Goal: Find specific page/section

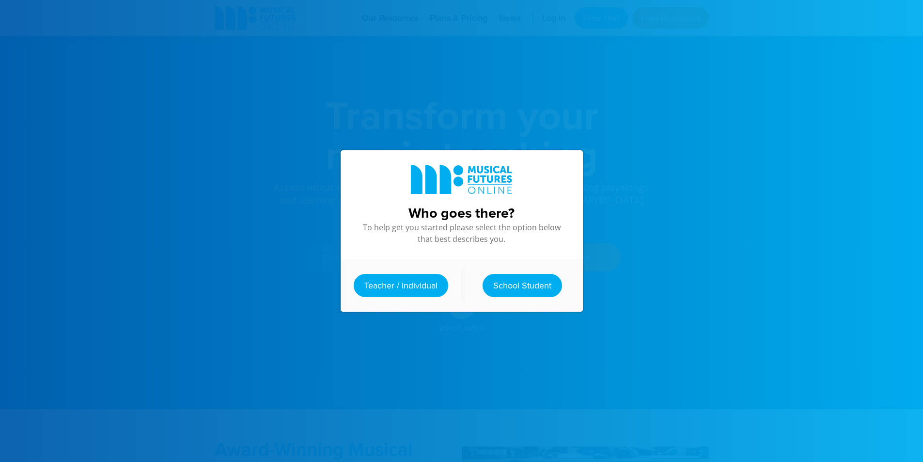
click at [568, 78] on div "Who goes there? To help get you started please select the option below that bes…" at bounding box center [462, 231] width 262 height 462
click at [509, 272] on div "Teacher / Individual School Student" at bounding box center [462, 285] width 242 height 52
click at [516, 287] on link "School Student" at bounding box center [522, 285] width 79 height 23
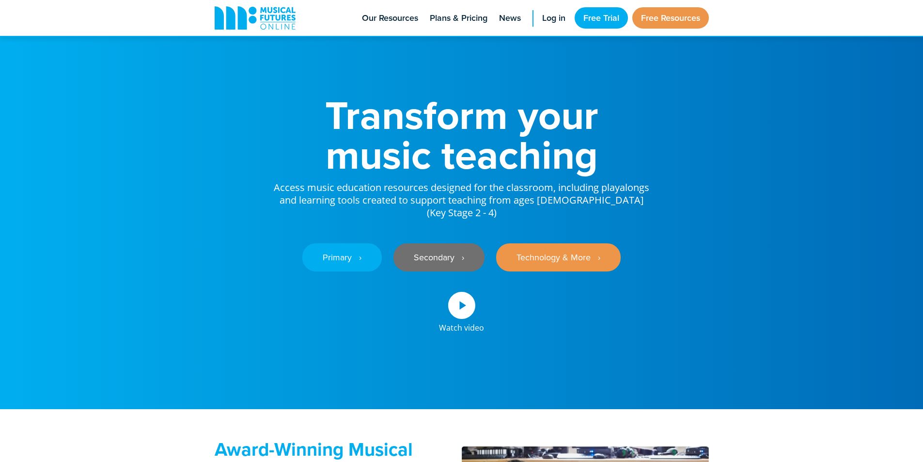
click at [445, 271] on link "Secondary ‎‏‏‎ ‎ ›" at bounding box center [438, 257] width 91 height 28
